Goal: Find specific page/section: Find specific page/section

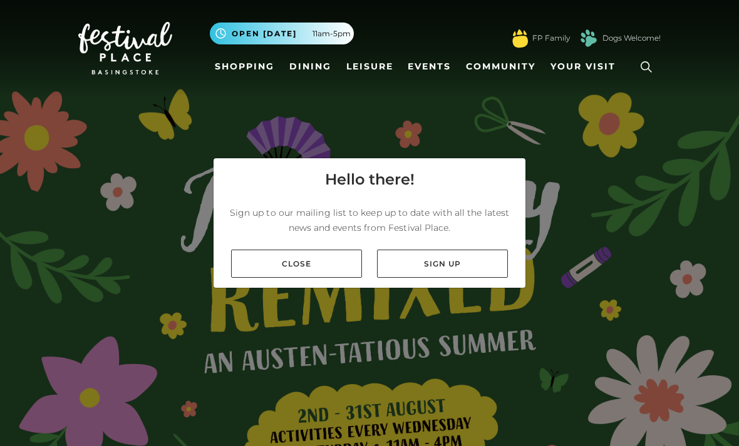
click at [299, 278] on link "Close" at bounding box center [296, 264] width 131 height 28
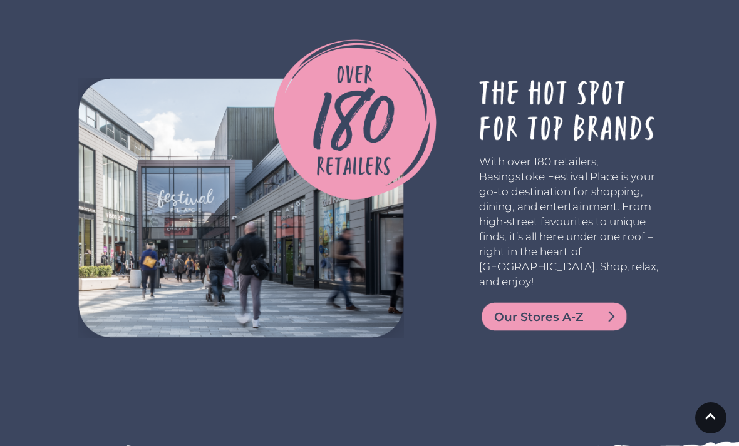
scroll to position [2218, 0]
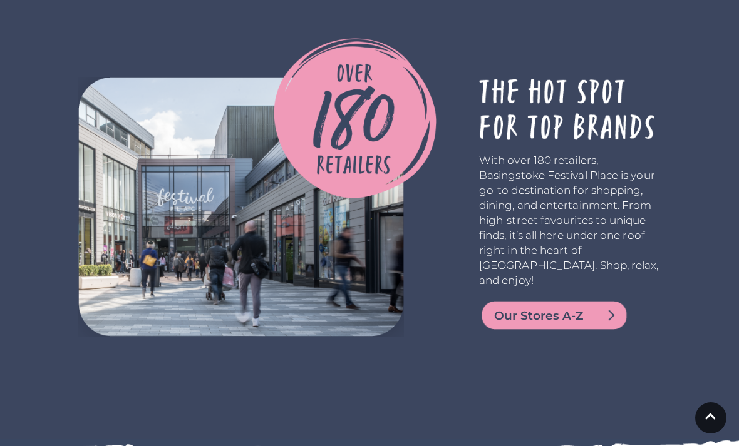
click at [505, 313] on img at bounding box center [554, 315] width 150 height 30
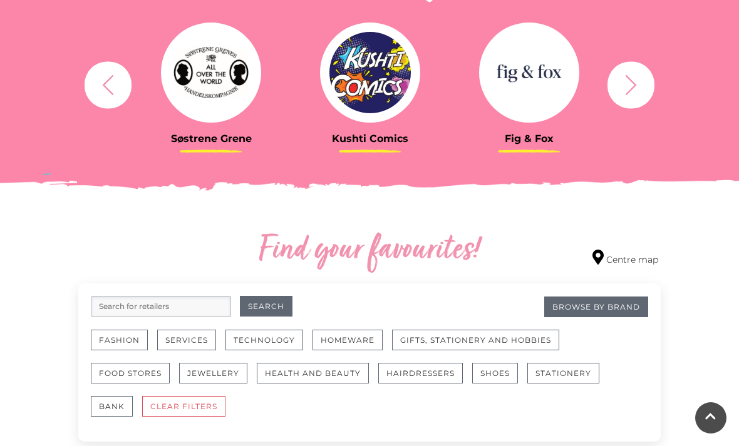
scroll to position [505, 0]
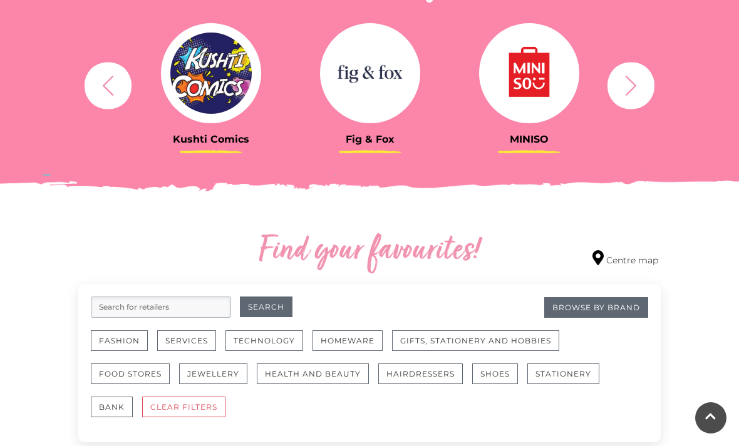
click at [122, 314] on input "search" at bounding box center [161, 307] width 140 height 21
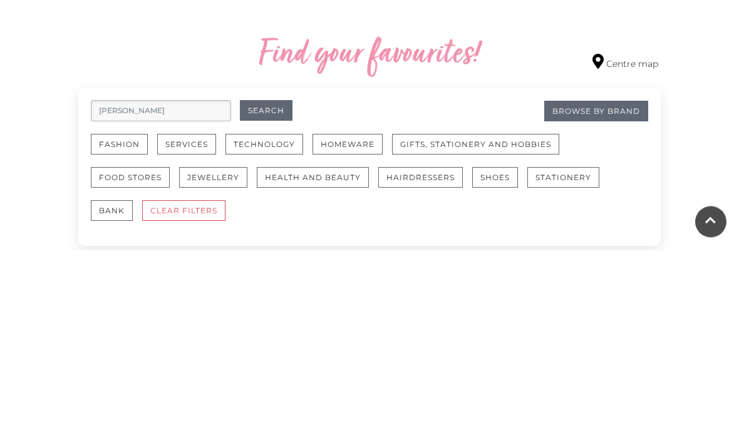
type input "John Lewis"
click at [265, 297] on button "Search" at bounding box center [266, 307] width 53 height 21
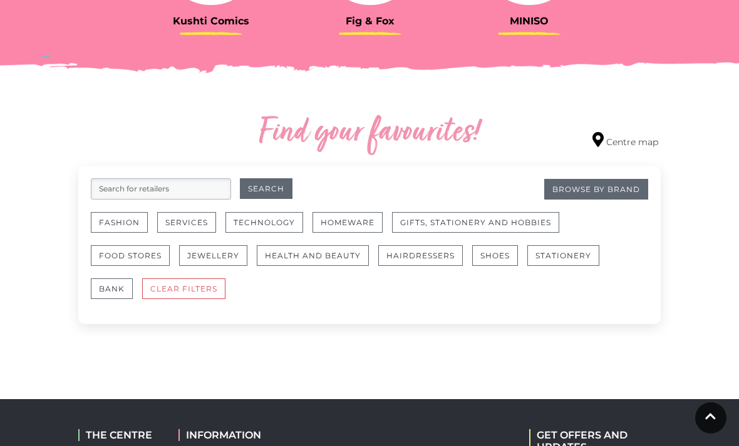
scroll to position [624, 0]
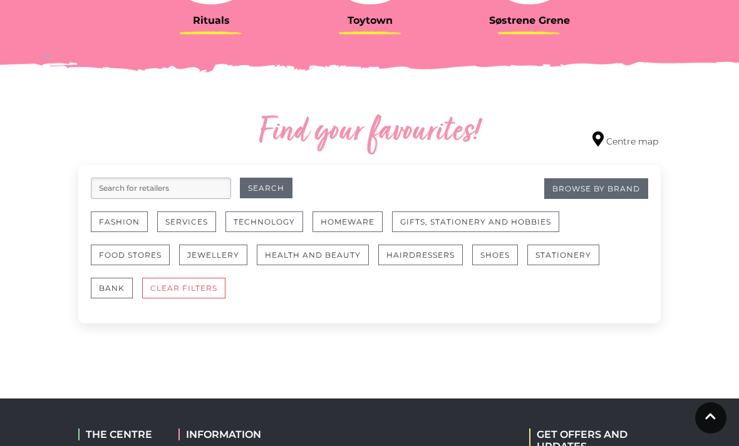
click at [303, 264] on button "Health and Beauty" at bounding box center [313, 255] width 112 height 21
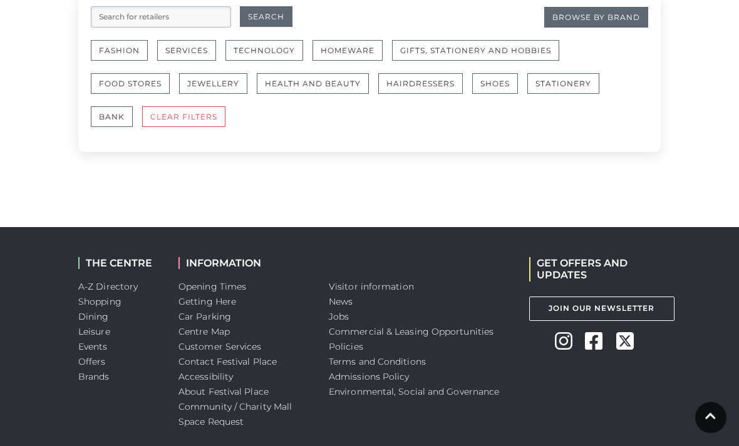
scroll to position [796, 0]
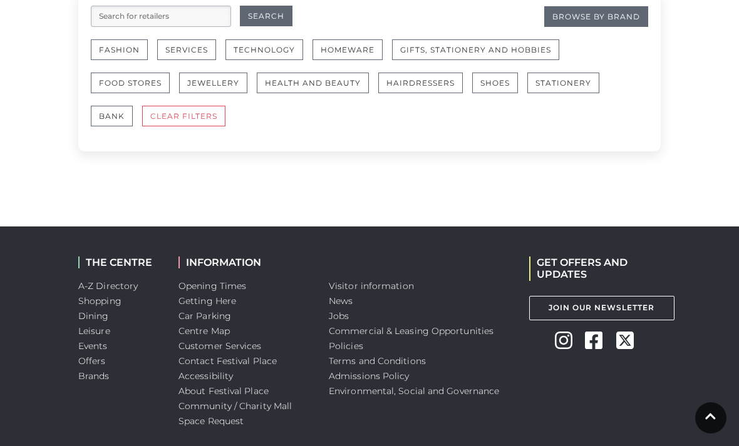
click at [203, 314] on link "Car Parking" at bounding box center [204, 315] width 53 height 11
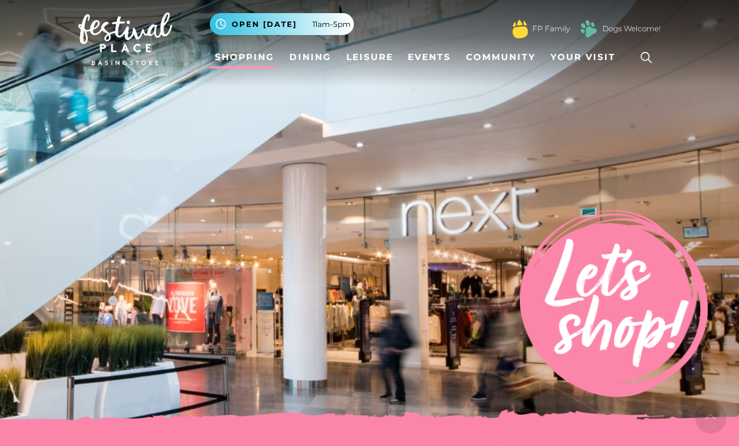
scroll to position [0, 0]
